Goal: Obtain resource: Download file/media

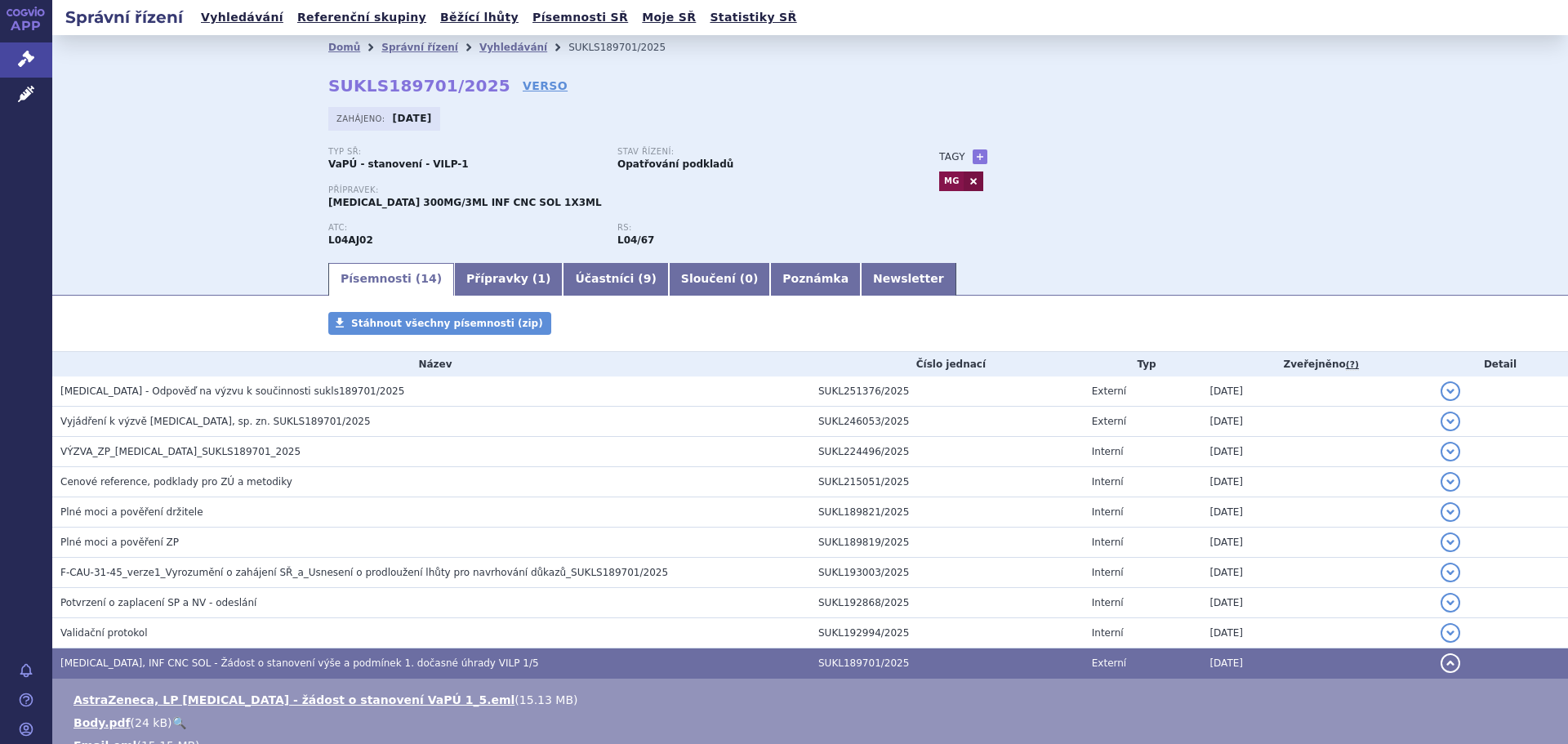
scroll to position [328, 0]
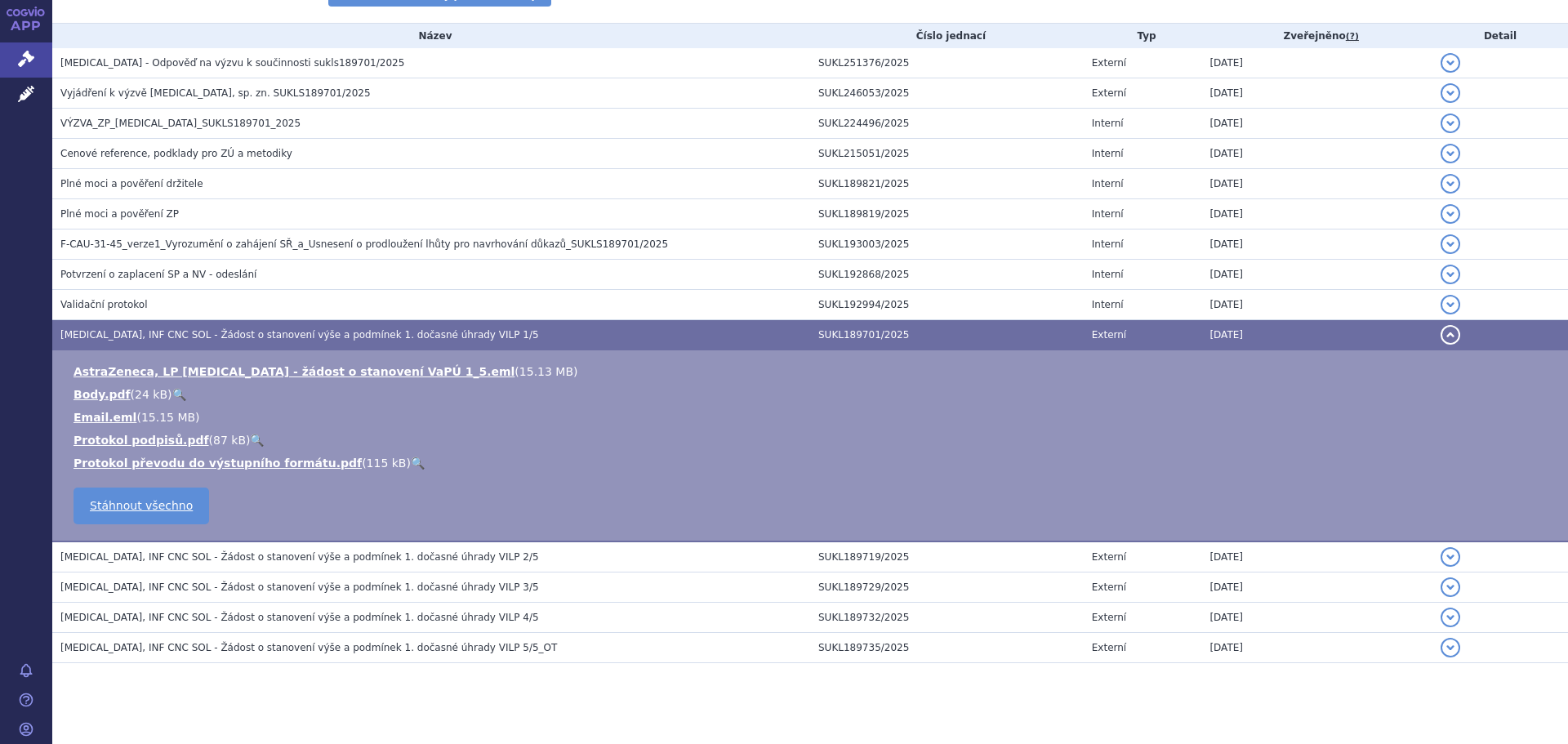
drag, startPoint x: 1394, startPoint y: 3, endPoint x: 1381, endPoint y: 709, distance: 706.1
click at [1381, 709] on section "Domů Správní řízení Vyhledávání SUKLS189701/2025 SUKLS189701/2025 VERSO Zahájen…" at bounding box center [809, 234] width 1515 height 1054
click at [20, 62] on icon at bounding box center [25, 59] width 17 height 17
click at [28, 56] on icon at bounding box center [25, 59] width 17 height 17
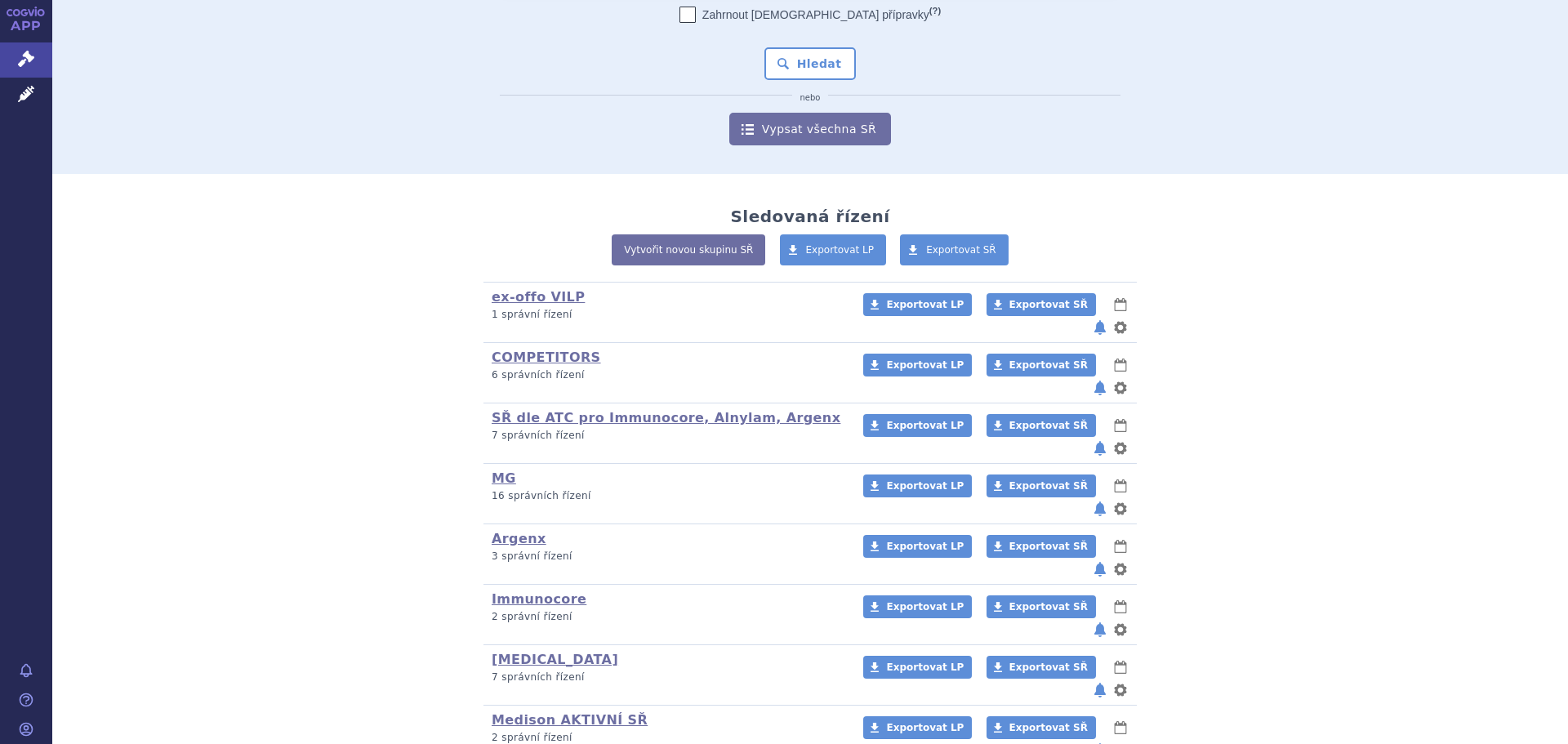
scroll to position [165, 0]
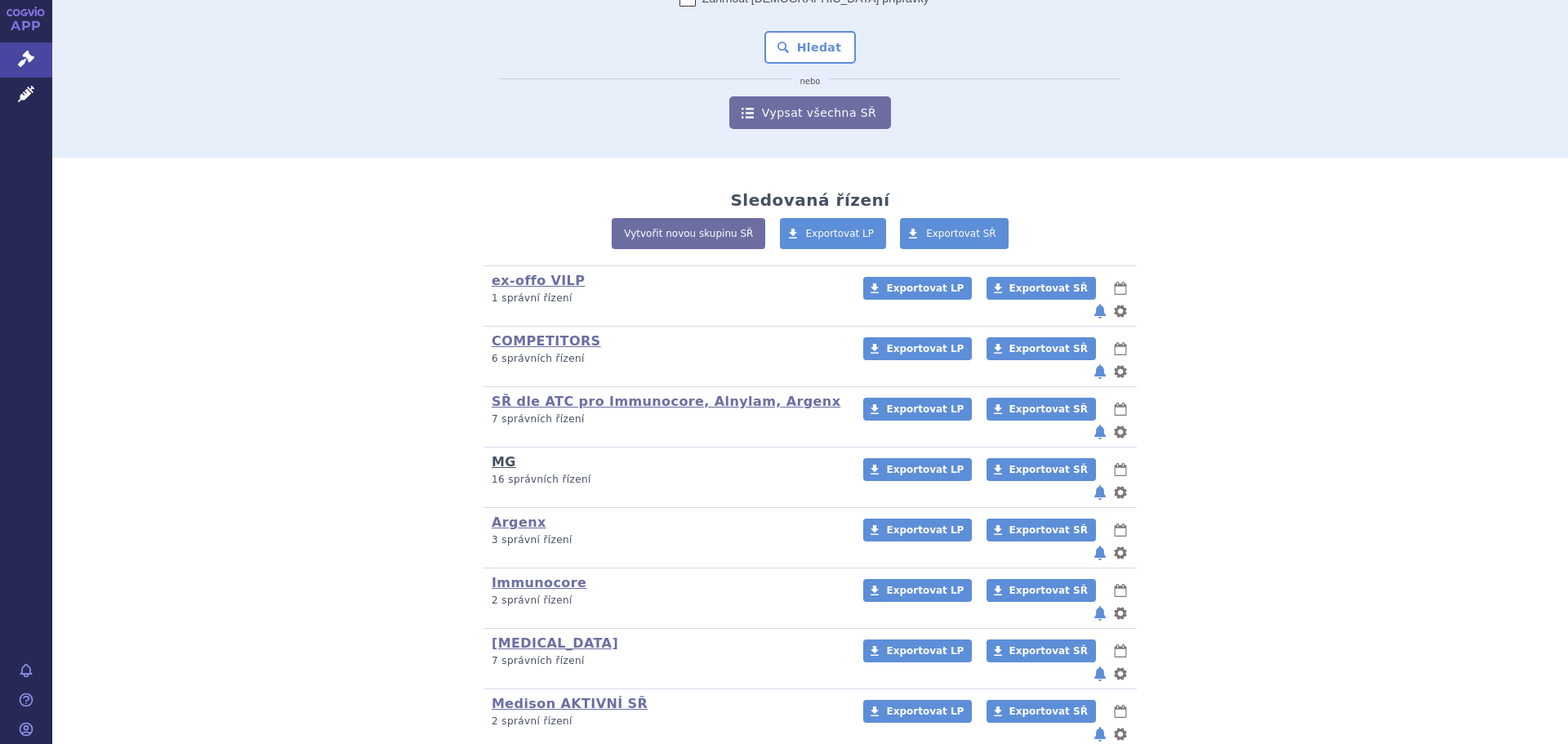
click at [494, 454] on link "MG" at bounding box center [503, 462] width 24 height 16
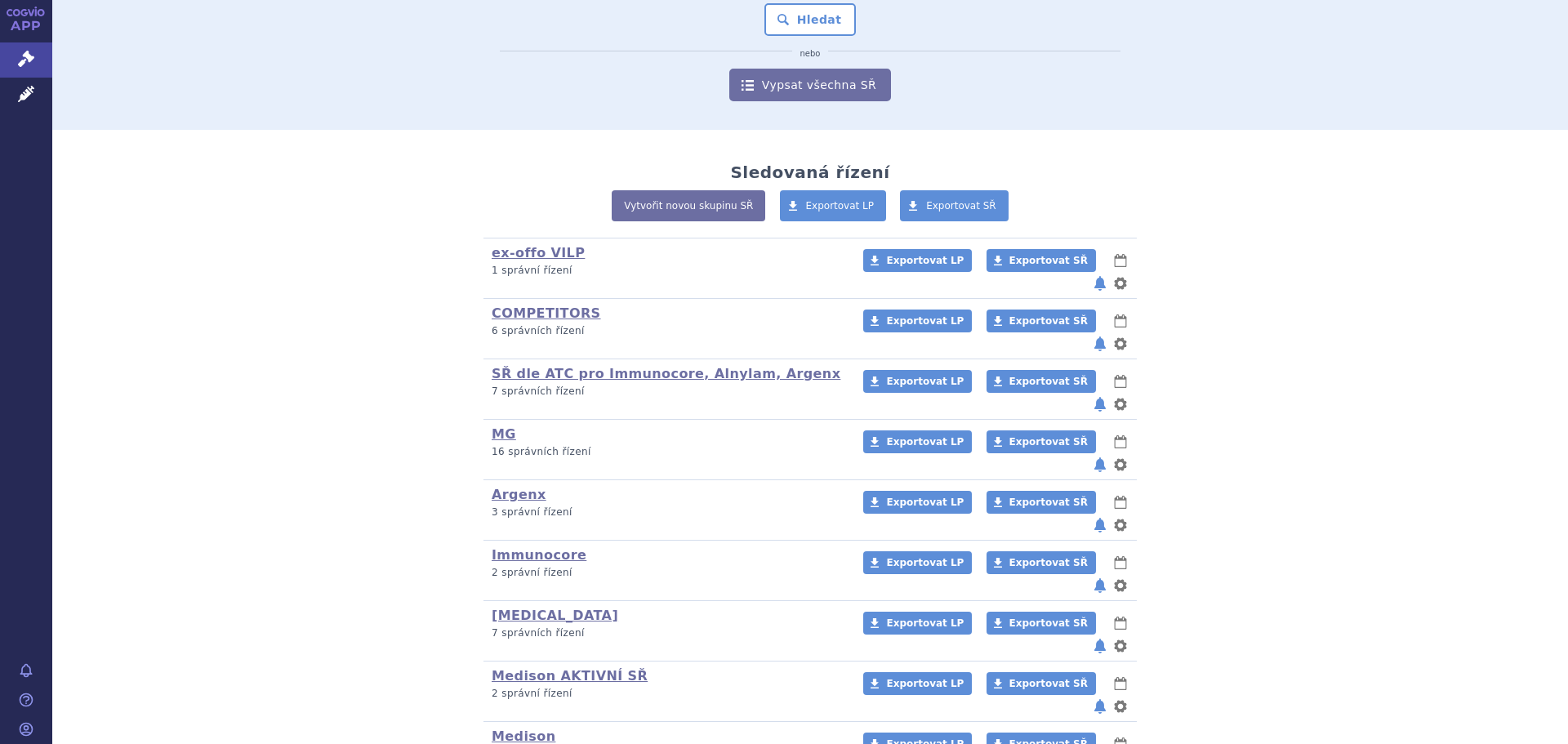
scroll to position [203, 0]
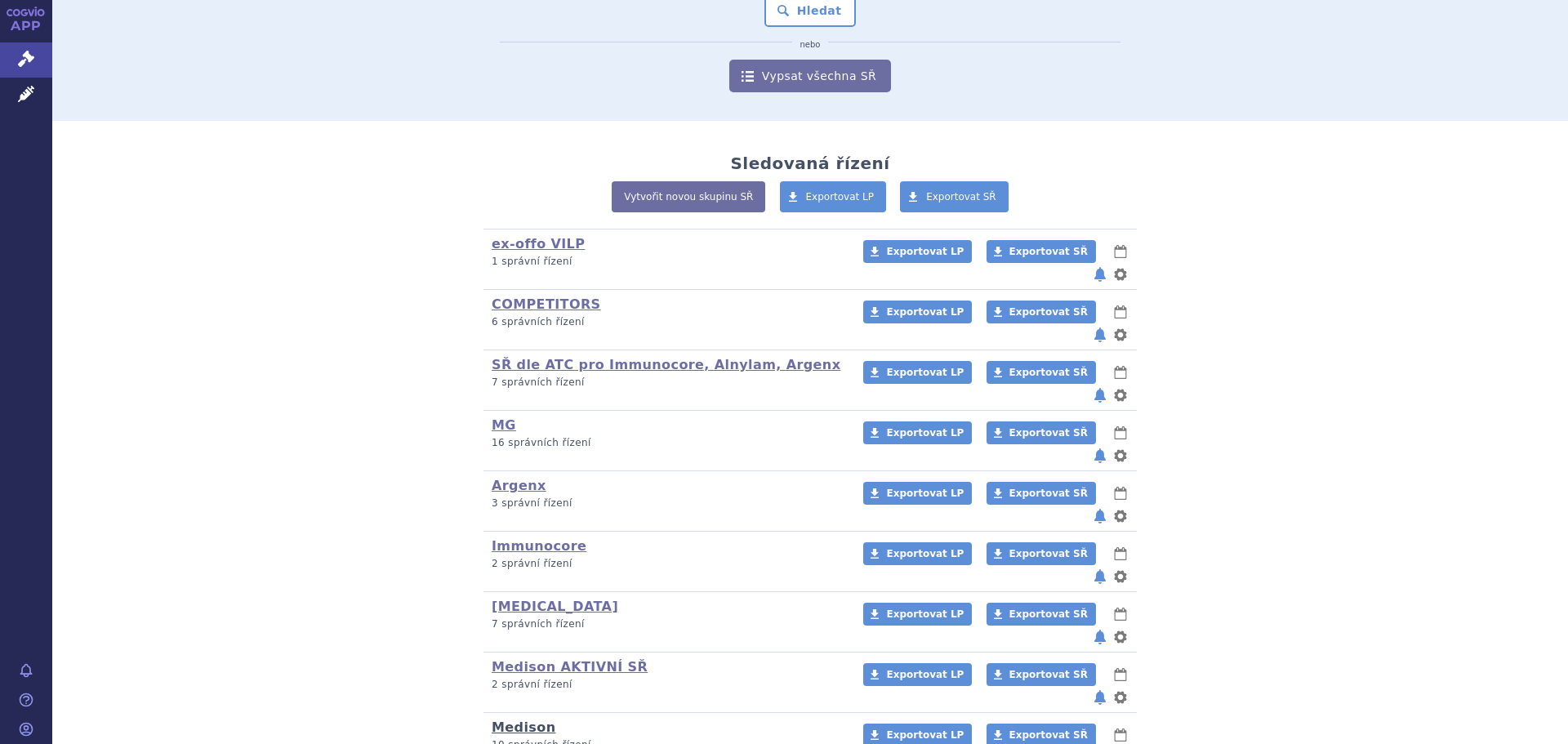
click at [503, 720] on link "Medison" at bounding box center [523, 727] width 64 height 16
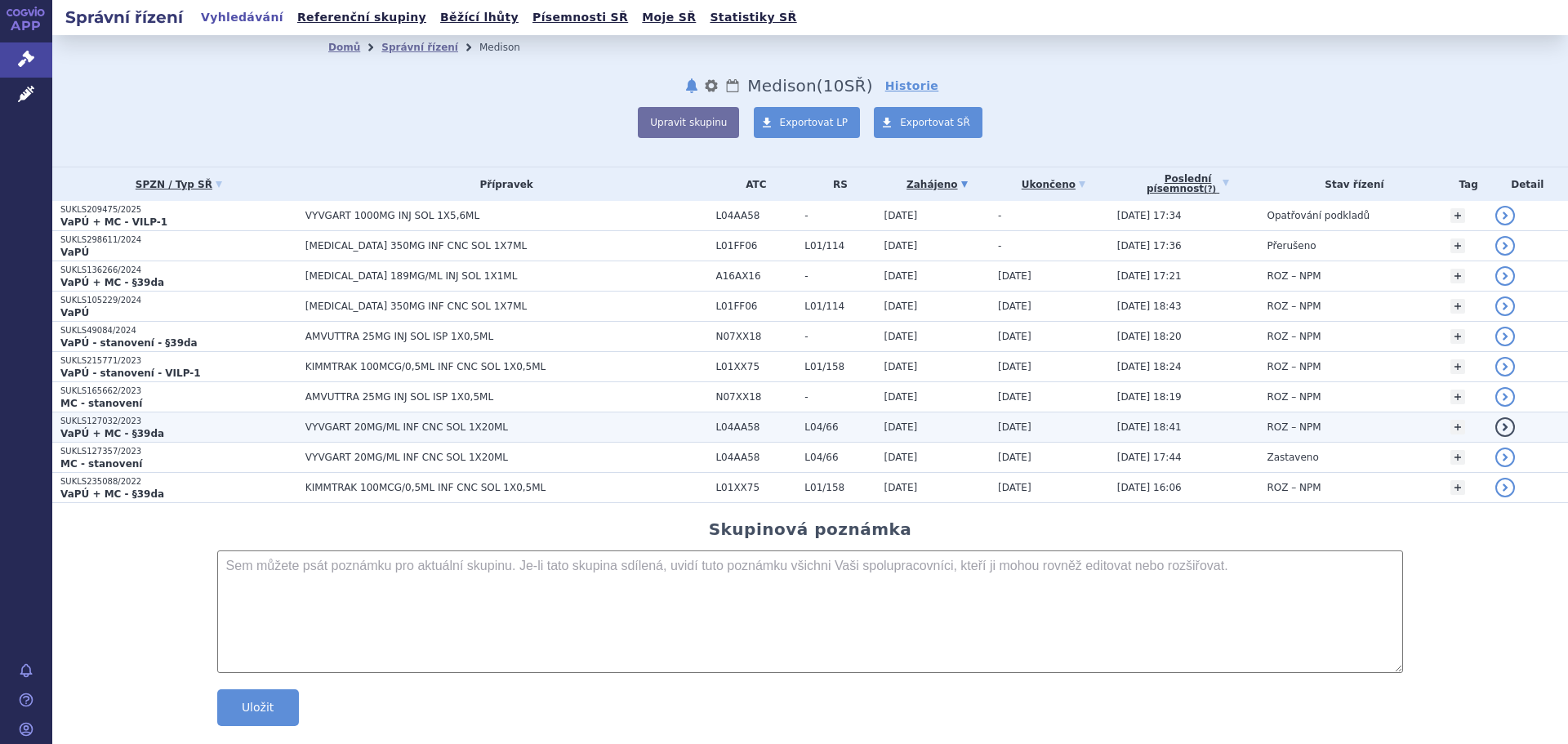
click at [402, 423] on span "VYVGART 20MG/ML INF CNC SOL 1X20ML" at bounding box center [506, 427] width 402 height 12
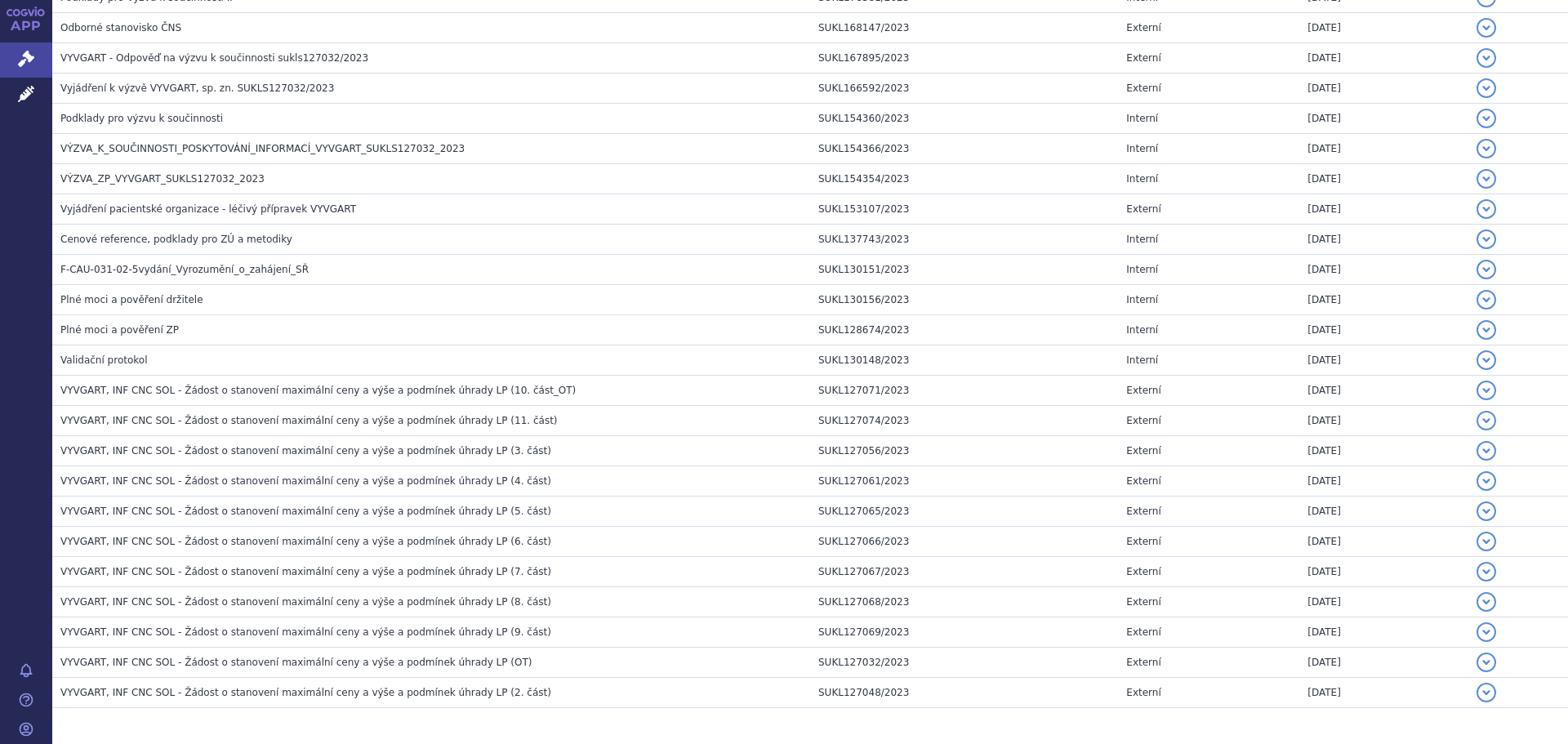
scroll to position [2268, 0]
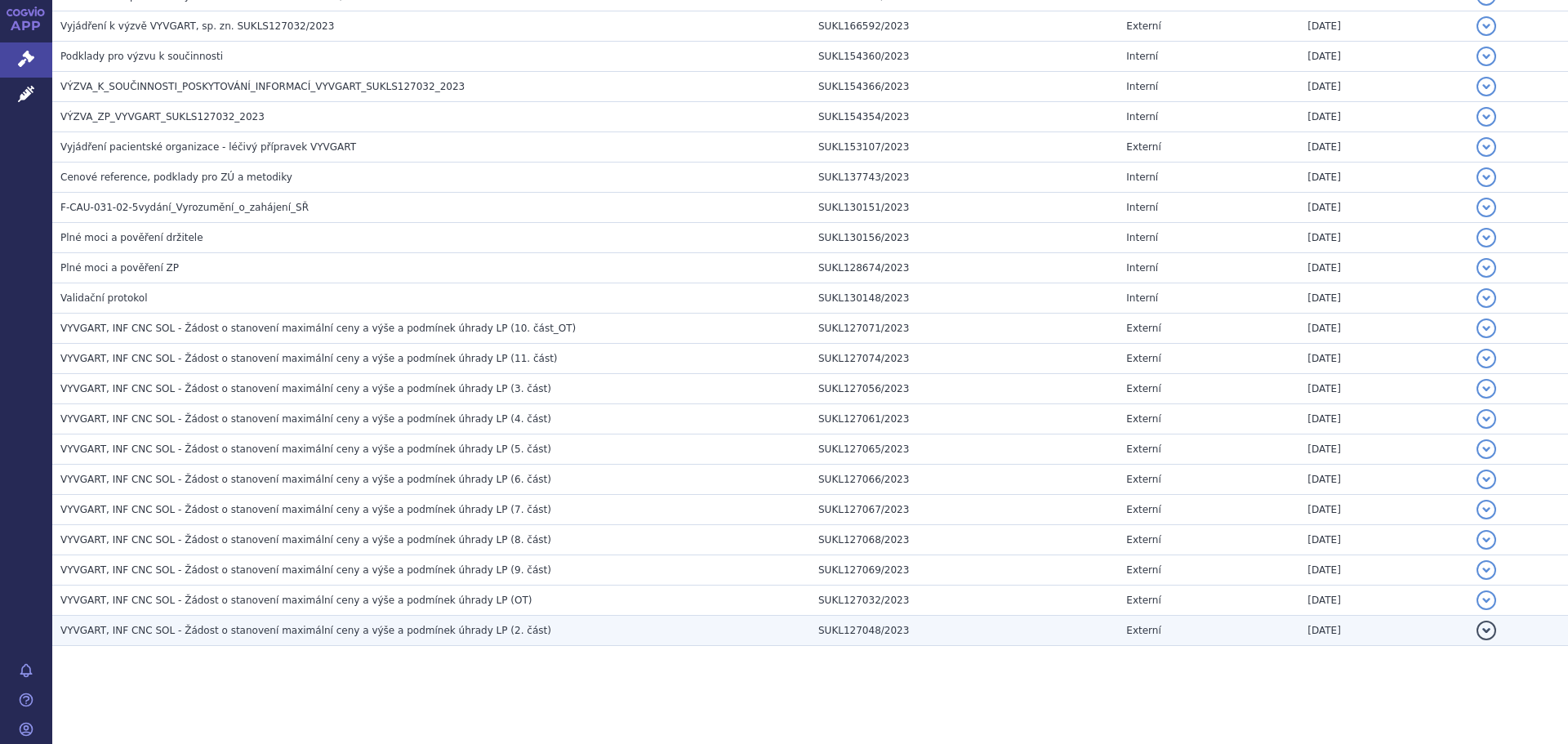
click at [379, 627] on span "VYVGART, INF CNC SOL - Žádost o stanovení maximální ceny a výše a podmínek úhra…" at bounding box center [305, 630] width 490 height 12
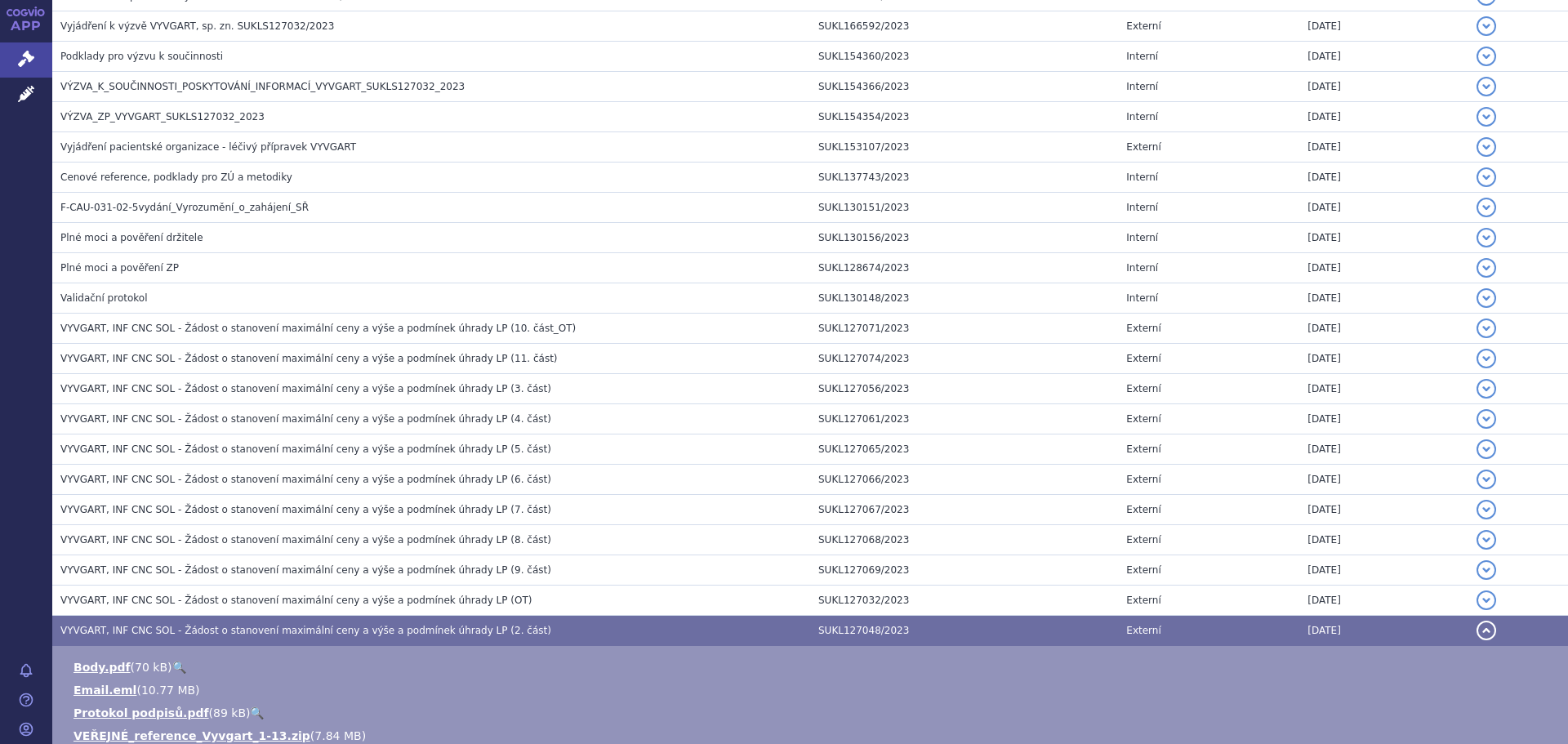
scroll to position [2438, 0]
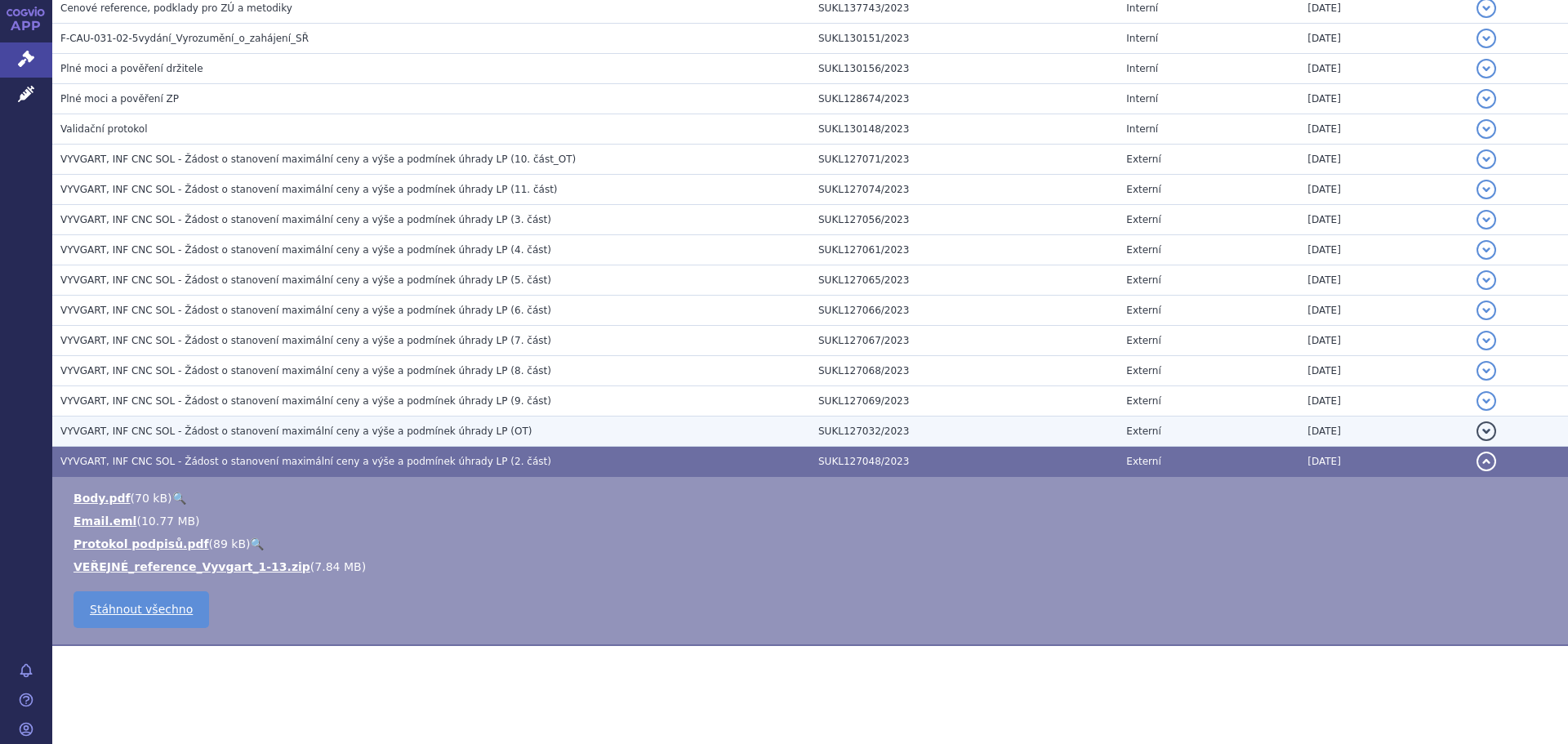
click at [389, 431] on span "VYVGART, INF CNC SOL - Žádost o stanovení maximální ceny a výše a podmínek úhra…" at bounding box center [296, 432] width 471 height 12
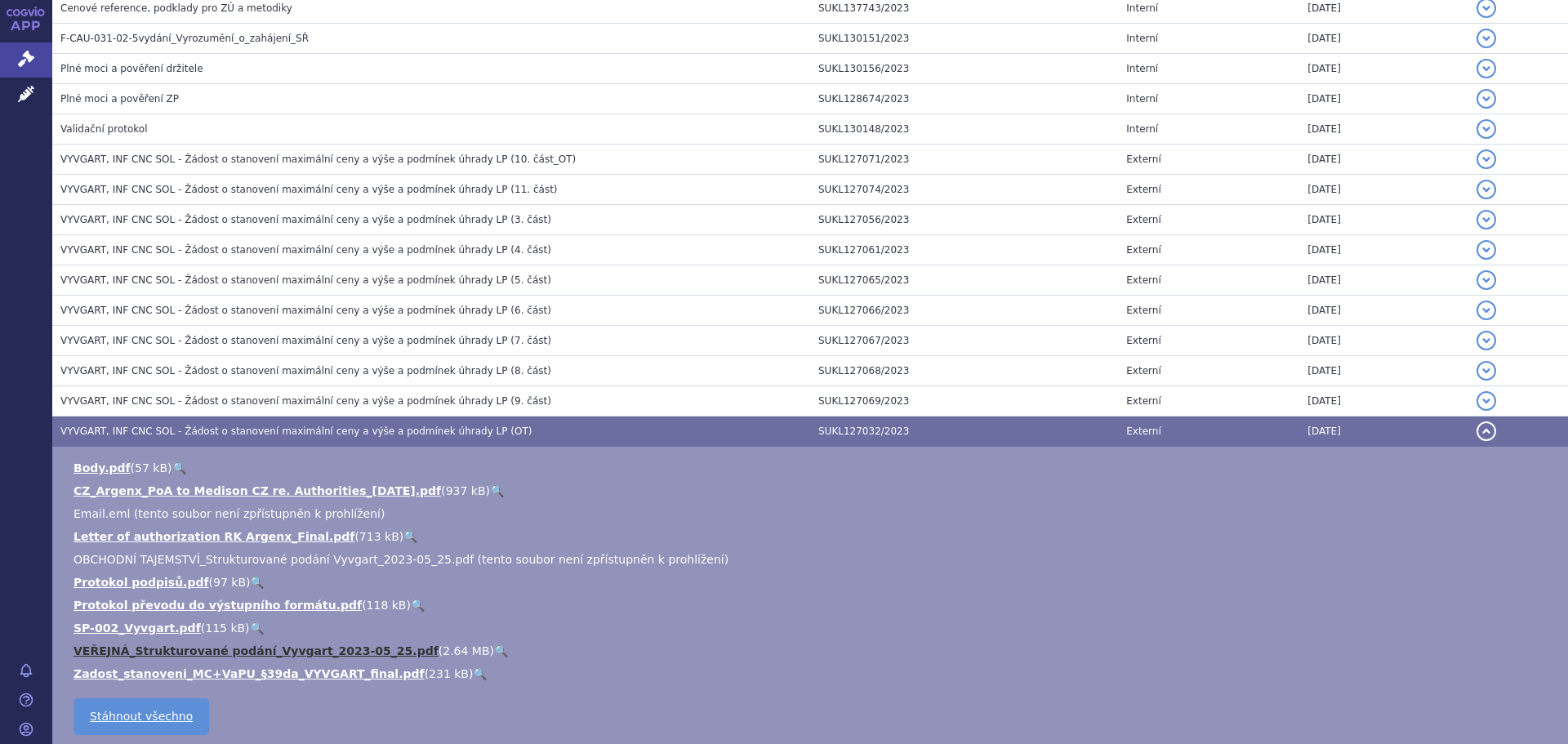
click at [180, 651] on link "VEŘEJNÁ_Strukturované podání_Vyvgart_2023-05_25.pdf" at bounding box center [255, 650] width 365 height 13
